Goal: Information Seeking & Learning: Learn about a topic

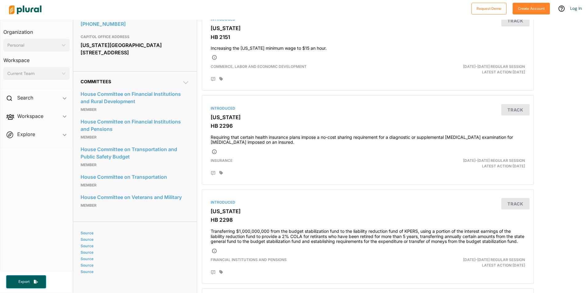
scroll to position [215, 0]
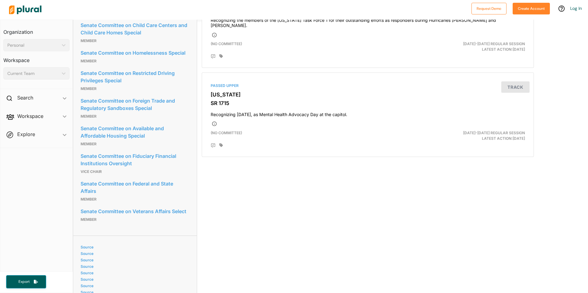
scroll to position [601, 0]
